Goal: Information Seeking & Learning: Learn about a topic

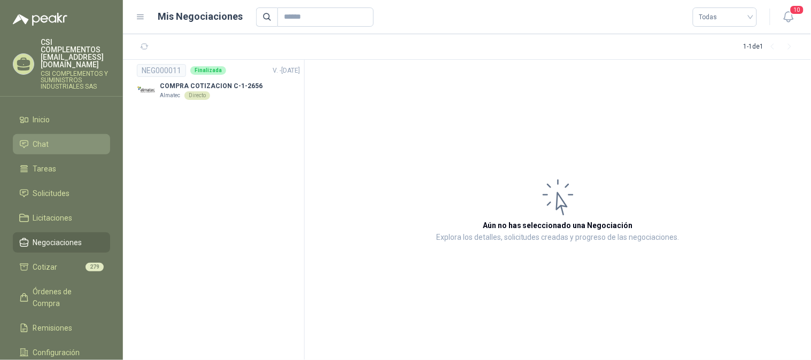
click at [61, 138] on li "Chat" at bounding box center [61, 144] width 84 height 12
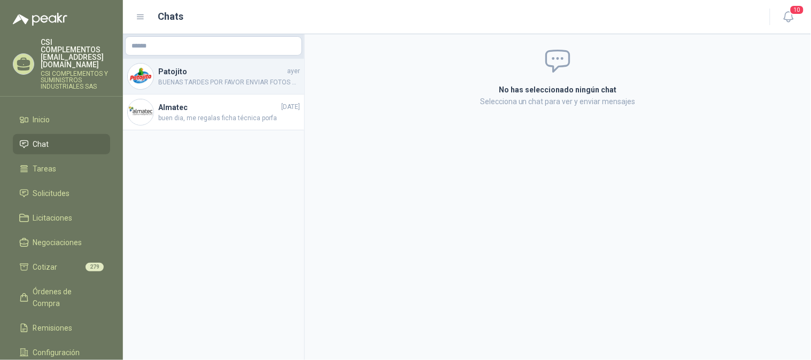
click at [197, 84] on span "BUENAS TARDES POR FAVOR ENVIAR FOTOS DE LA PLACA DEL MOTOREDUCTOR CORRESPONDIEN…" at bounding box center [229, 83] width 142 height 10
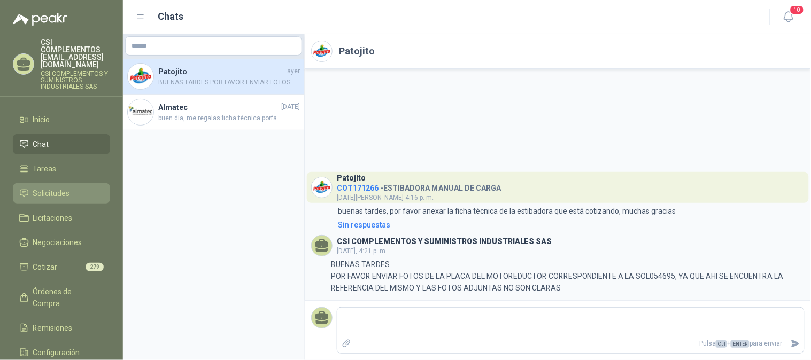
click at [57, 188] on span "Solicitudes" at bounding box center [51, 194] width 37 height 12
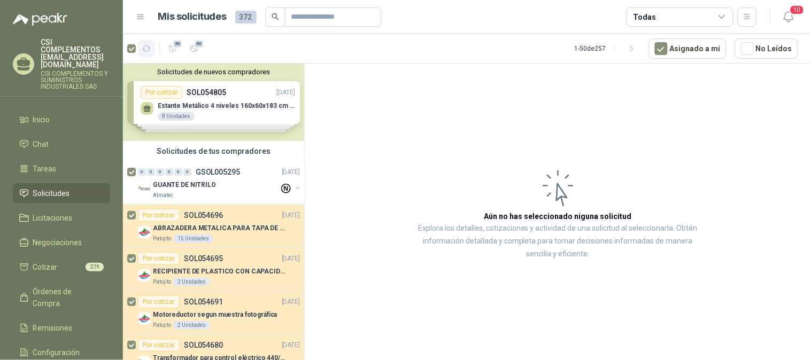
click at [148, 48] on icon "button" at bounding box center [146, 48] width 9 height 9
click at [170, 50] on icon "button" at bounding box center [172, 48] width 9 height 9
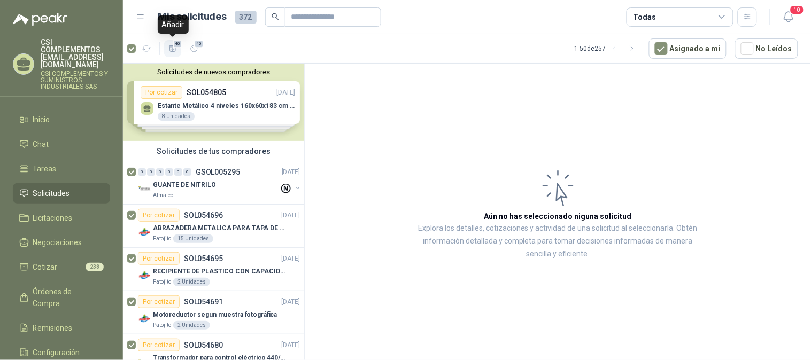
click at [175, 44] on span "40" at bounding box center [178, 44] width 10 height 9
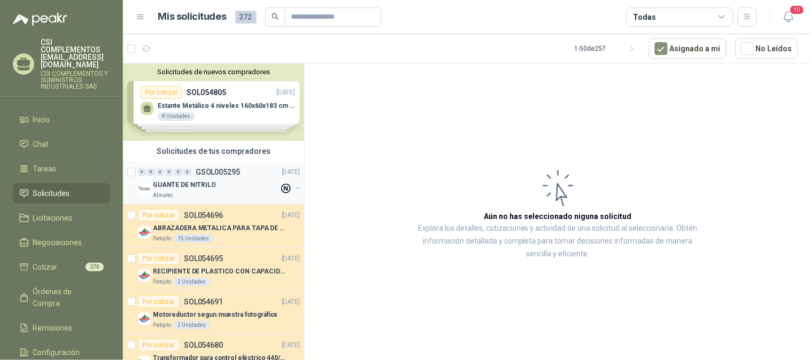
click at [214, 188] on div "GUANTE DE NITRILO" at bounding box center [216, 185] width 126 height 13
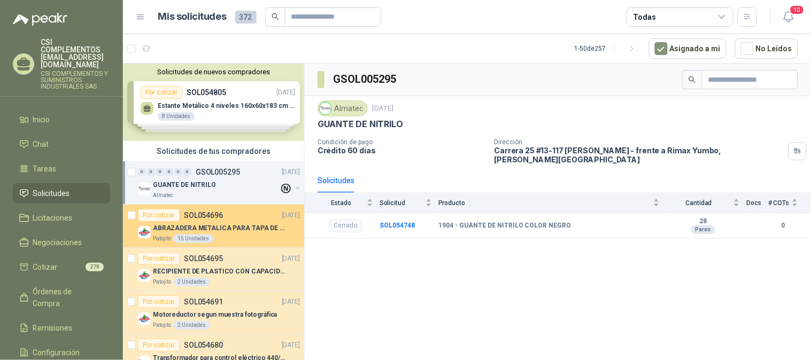
click at [217, 225] on p "ABRAZADERA METALICA PARA TAPA DE TAMBOR DE PLASTICO DE 50 LT" at bounding box center [219, 229] width 133 height 10
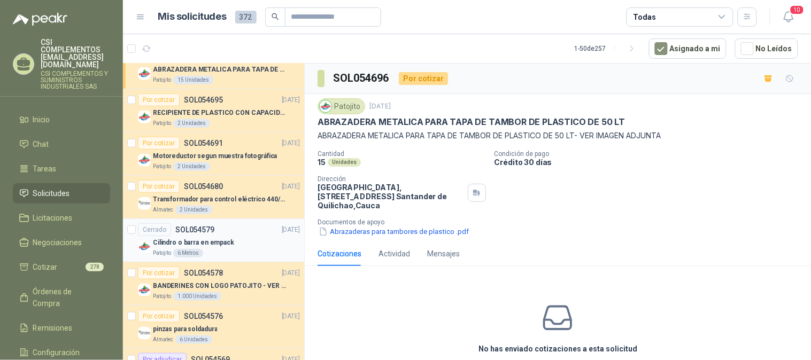
scroll to position [178, 0]
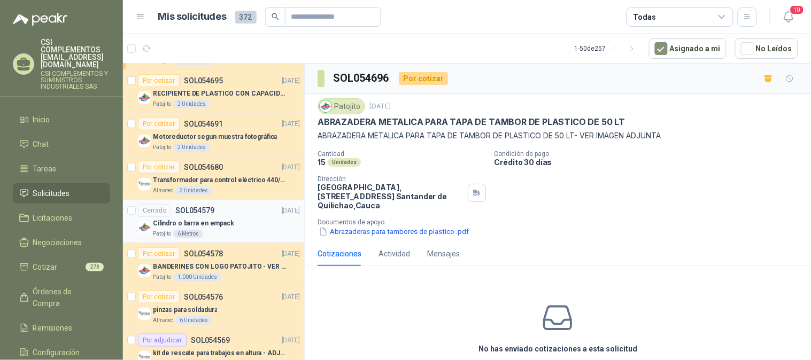
click at [212, 226] on p "Cilindro o barra en empack" at bounding box center [193, 224] width 81 height 10
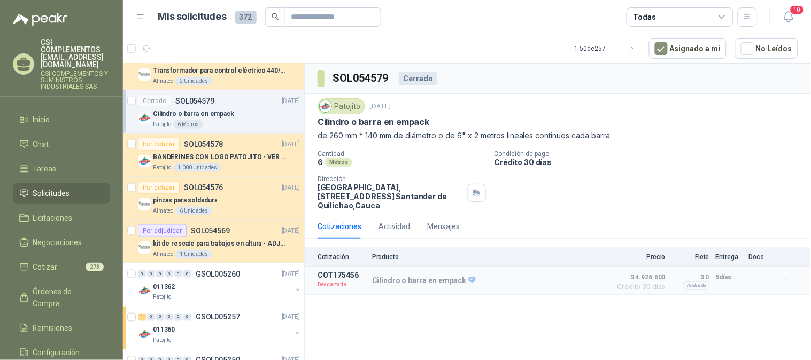
scroll to position [297, 0]
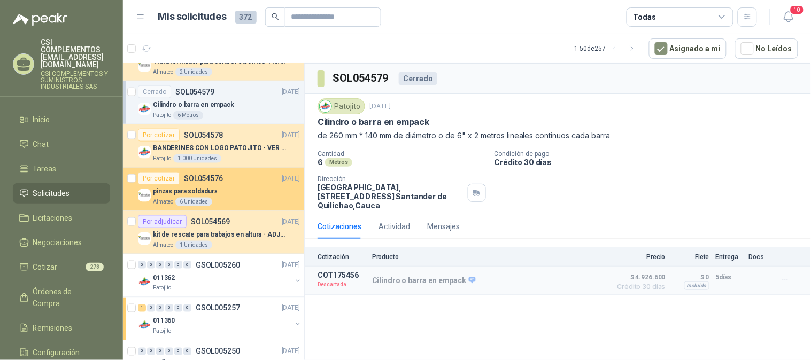
click at [228, 195] on div "pinzas para soldadura" at bounding box center [226, 191] width 147 height 13
